Goal: Transaction & Acquisition: Purchase product/service

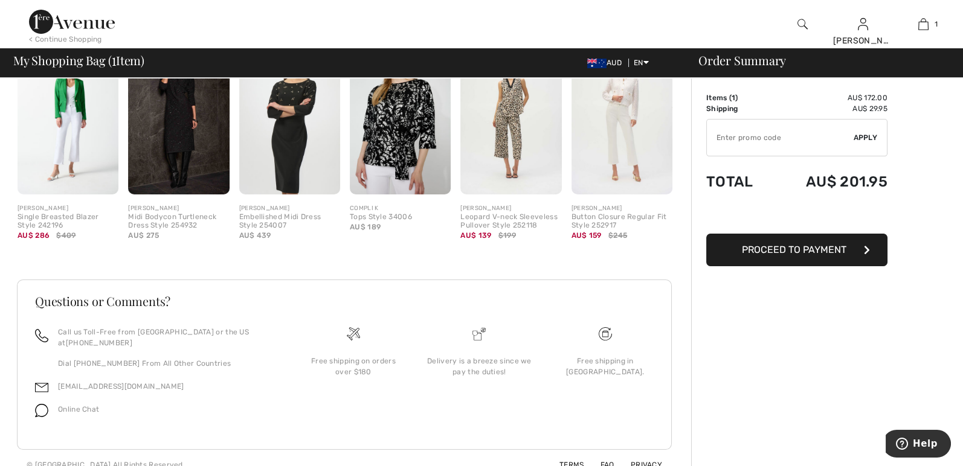
scroll to position [363, 0]
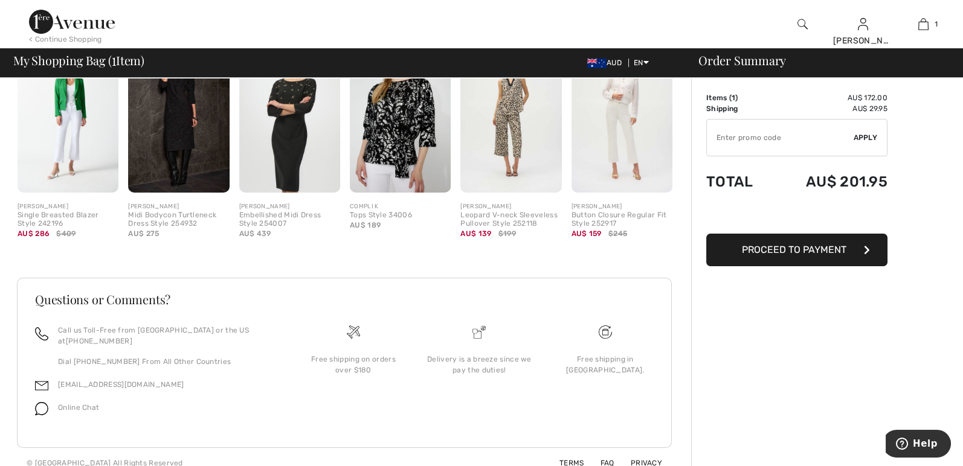
click at [601, 204] on div "[PERSON_NAME]" at bounding box center [622, 206] width 101 height 9
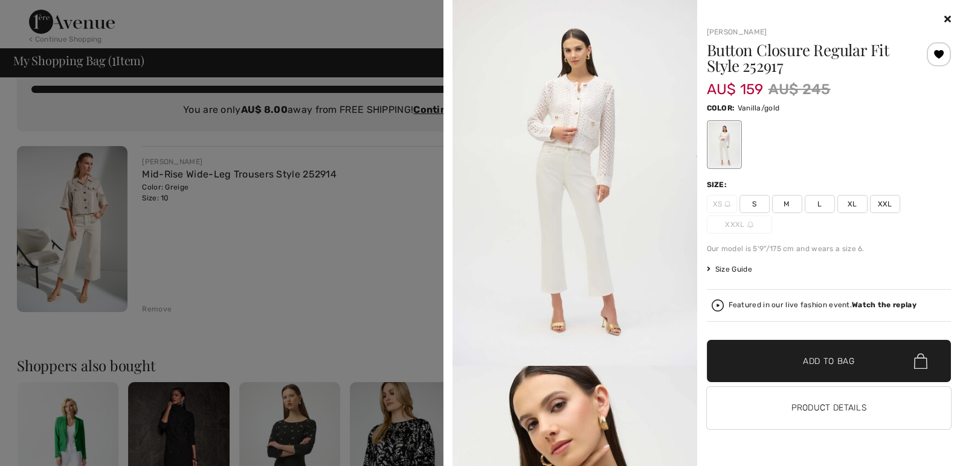
scroll to position [21, 0]
click at [299, 18] on div at bounding box center [481, 233] width 963 height 466
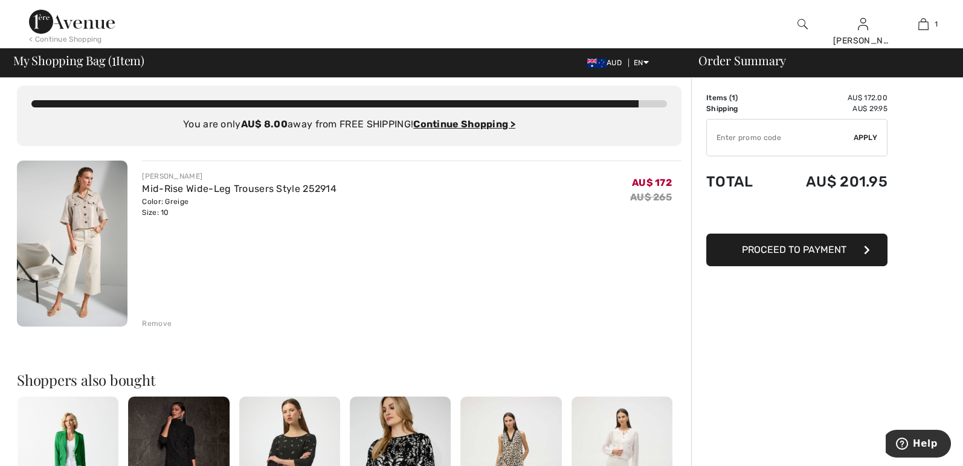
scroll to position [0, 0]
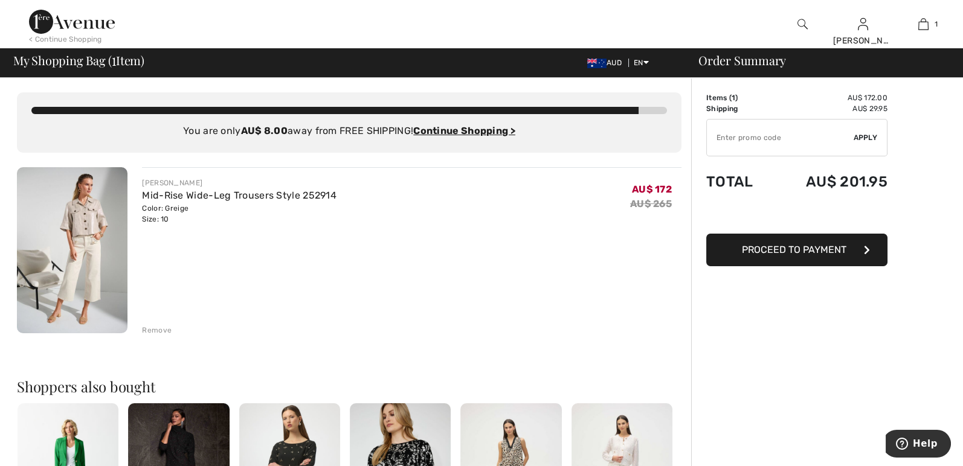
click at [27, 36] on div "< Continue Shopping [PERSON_NAME] Hi, [PERSON_NAME]! 25 Reward points My Info O…" at bounding box center [481, 24] width 963 height 48
click at [33, 38] on div "< Continue Shopping" at bounding box center [65, 39] width 73 height 11
click at [33, 36] on div "< Continue Shopping" at bounding box center [65, 39] width 73 height 11
click at [53, 40] on div "< Continue Shopping" at bounding box center [65, 39] width 73 height 11
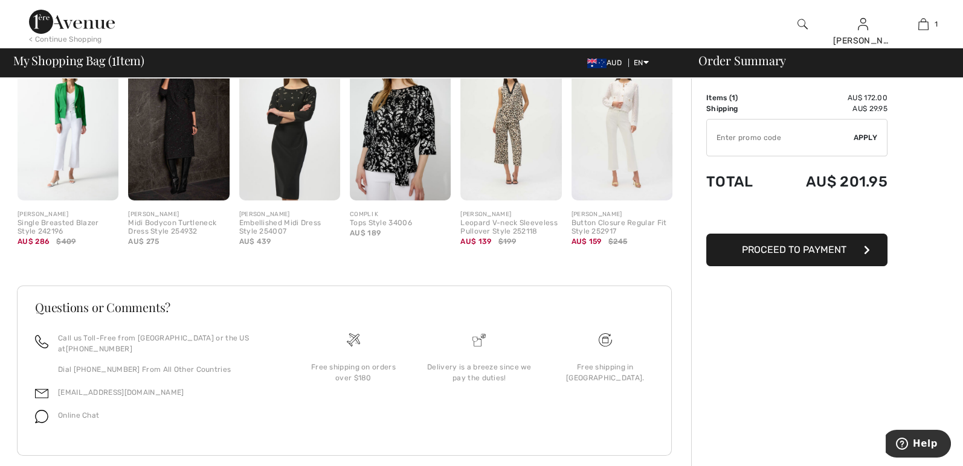
scroll to position [363, 0]
